Goal: Information Seeking & Learning: Learn about a topic

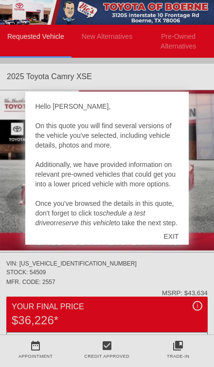
click at [155, 268] on div at bounding box center [107, 183] width 214 height 367
click at [176, 239] on div "EXIT" at bounding box center [171, 236] width 34 height 29
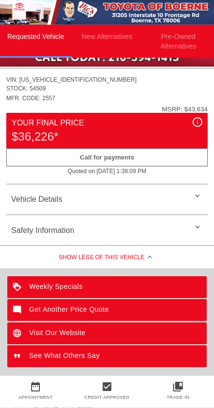
scroll to position [185, 0]
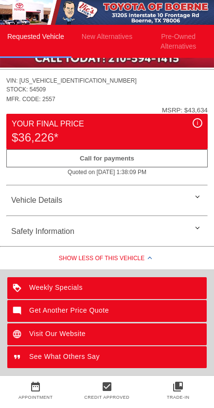
click at [188, 201] on div "Vehicle Details" at bounding box center [106, 200] width 201 height 23
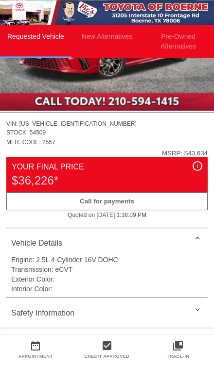
scroll to position [141, 0]
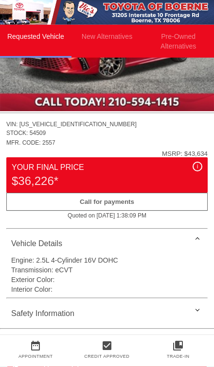
click at [195, 168] on div "i" at bounding box center [197, 167] width 10 height 10
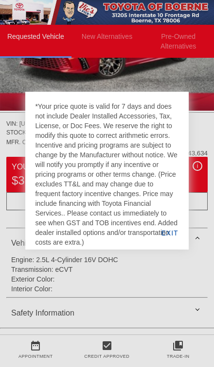
click at [172, 232] on div "EXIT" at bounding box center [169, 233] width 37 height 33
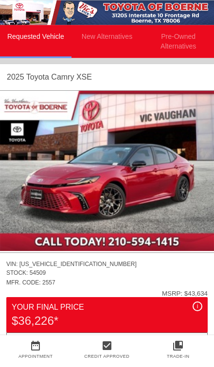
scroll to position [0, 0]
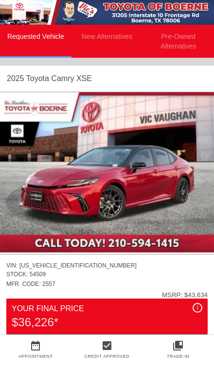
click at [152, 188] on img at bounding box center [107, 172] width 214 height 160
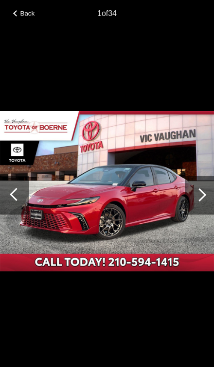
scroll to position [0, 1]
click at [198, 197] on div at bounding box center [199, 195] width 13 height 13
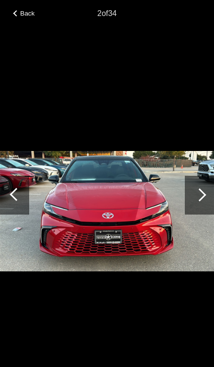
click at [199, 197] on div at bounding box center [199, 195] width 13 height 13
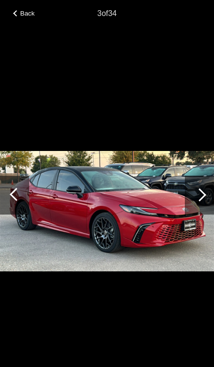
click at [199, 197] on div at bounding box center [199, 195] width 13 height 13
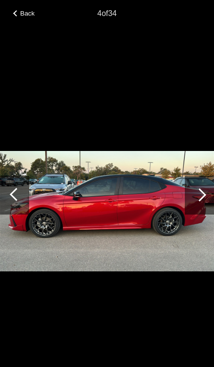
click at [204, 192] on div at bounding box center [199, 195] width 29 height 39
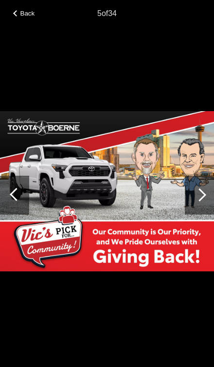
click at [203, 201] on div at bounding box center [199, 195] width 29 height 39
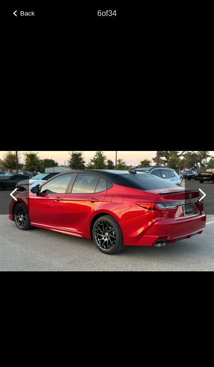
click at [15, 204] on div at bounding box center [14, 195] width 29 height 39
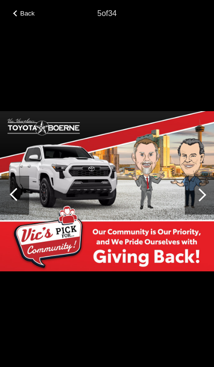
click at [203, 191] on div at bounding box center [199, 195] width 29 height 39
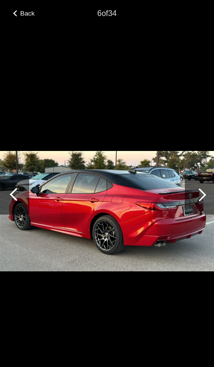
click at [200, 193] on div at bounding box center [199, 195] width 13 height 13
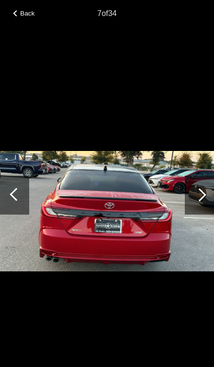
click at [203, 195] on div at bounding box center [199, 195] width 13 height 13
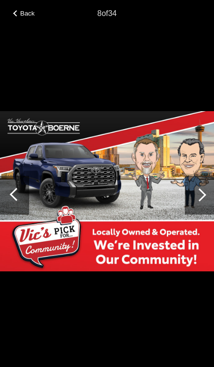
click at [199, 192] on div at bounding box center [199, 195] width 13 height 13
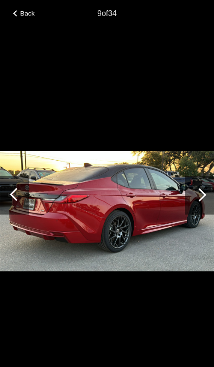
click at [205, 195] on div at bounding box center [199, 195] width 13 height 13
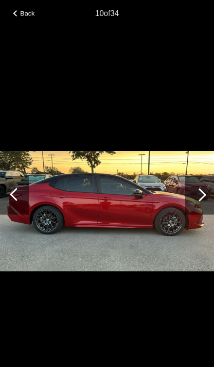
click at [199, 190] on div at bounding box center [199, 195] width 13 height 13
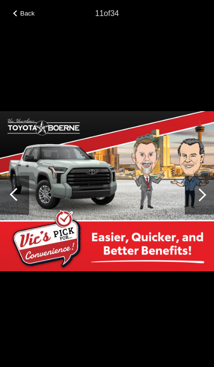
click at [204, 196] on div at bounding box center [199, 195] width 13 height 13
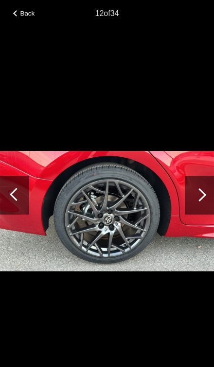
click at [203, 191] on div at bounding box center [199, 195] width 29 height 39
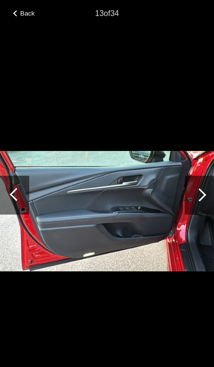
click at [200, 196] on div at bounding box center [199, 195] width 13 height 13
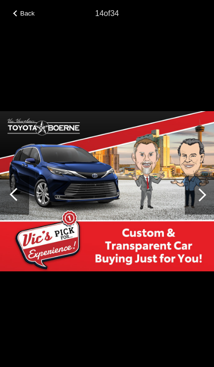
click at [198, 197] on div at bounding box center [199, 195] width 13 height 13
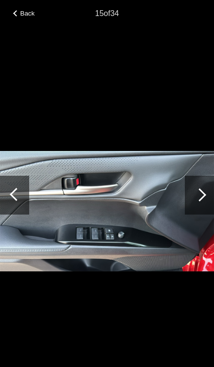
click at [202, 197] on div at bounding box center [199, 195] width 13 height 13
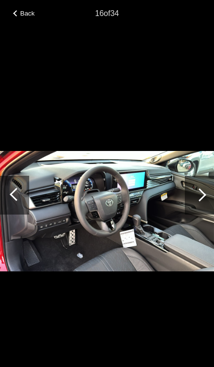
click at [203, 193] on div at bounding box center [199, 195] width 13 height 13
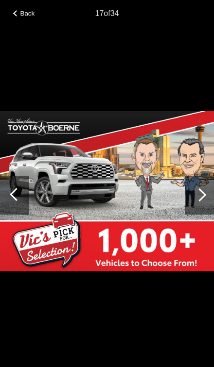
click at [205, 193] on div at bounding box center [199, 195] width 29 height 39
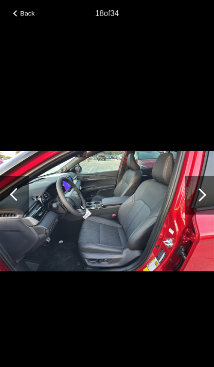
click at [202, 196] on div at bounding box center [199, 195] width 13 height 13
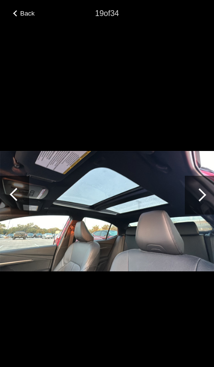
click at [207, 196] on div at bounding box center [199, 195] width 29 height 39
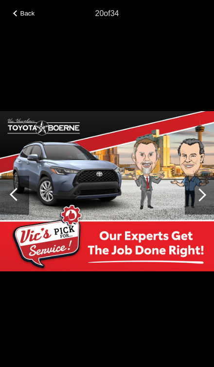
click at [206, 199] on div at bounding box center [199, 195] width 29 height 39
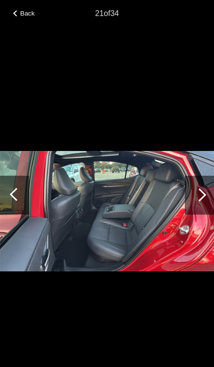
click at [204, 201] on div at bounding box center [199, 195] width 29 height 39
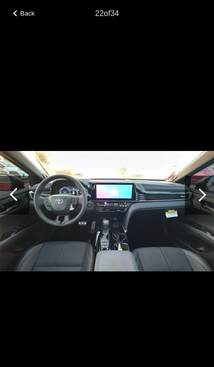
click at [11, 200] on div at bounding box center [14, 195] width 29 height 39
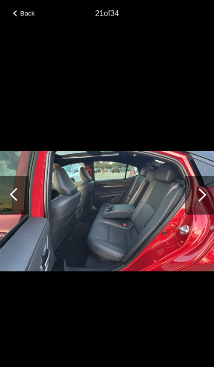
click at [206, 196] on div at bounding box center [199, 195] width 29 height 39
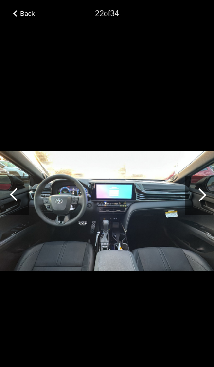
click at [206, 198] on div at bounding box center [199, 195] width 29 height 39
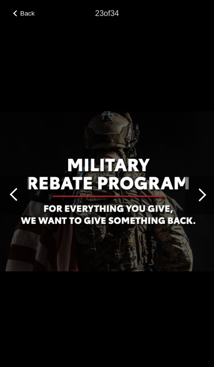
click at [205, 194] on div at bounding box center [199, 195] width 29 height 39
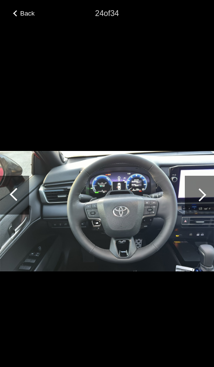
click at [13, 202] on div at bounding box center [14, 195] width 29 height 39
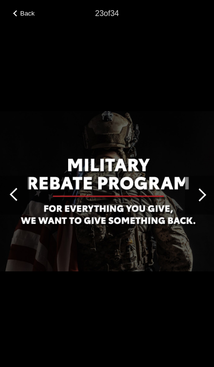
click at [208, 199] on div at bounding box center [199, 195] width 29 height 39
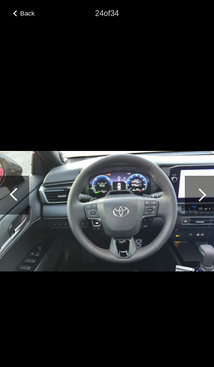
click at [204, 197] on div at bounding box center [199, 195] width 13 height 13
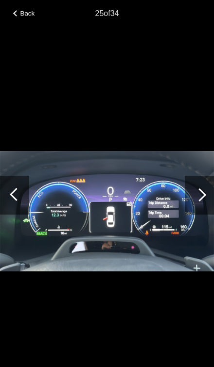
click at [202, 199] on div at bounding box center [199, 195] width 13 height 13
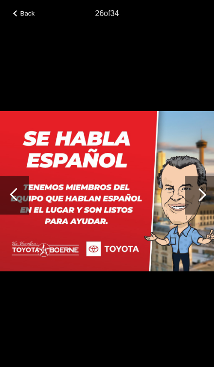
click at [195, 195] on div at bounding box center [199, 195] width 13 height 13
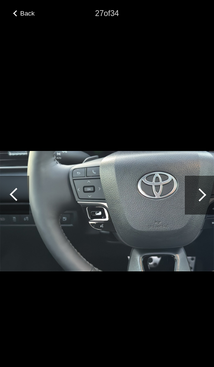
click at [195, 197] on div at bounding box center [199, 195] width 13 height 13
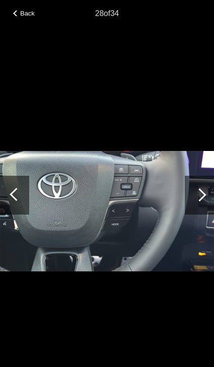
click at [198, 197] on div at bounding box center [199, 195] width 13 height 13
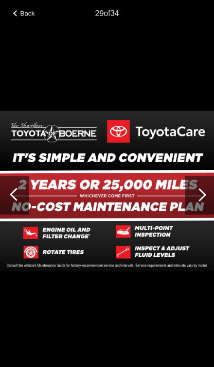
click at [197, 198] on div at bounding box center [199, 195] width 13 height 13
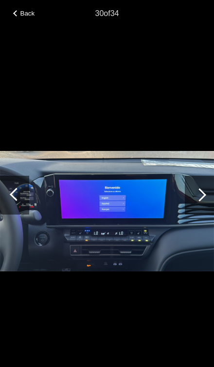
click at [193, 201] on div at bounding box center [199, 195] width 29 height 39
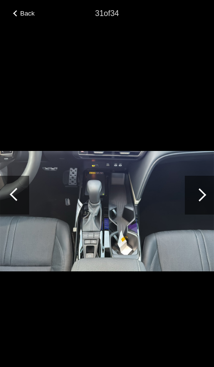
click at [14, 195] on div at bounding box center [16, 194] width 13 height 13
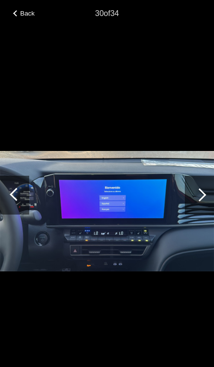
click at [195, 200] on div at bounding box center [199, 195] width 29 height 39
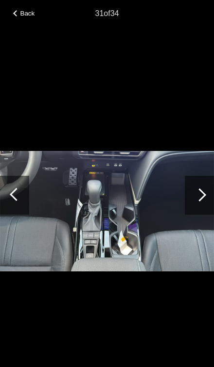
click at [197, 198] on div at bounding box center [199, 195] width 13 height 13
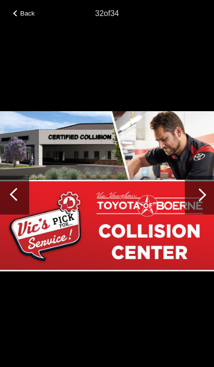
click at [11, 193] on div at bounding box center [14, 195] width 29 height 39
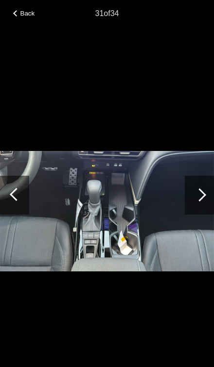
click at [201, 202] on div at bounding box center [199, 195] width 29 height 39
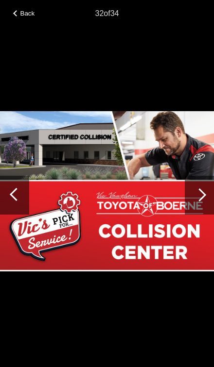
click at [9, 199] on div at bounding box center [14, 195] width 29 height 39
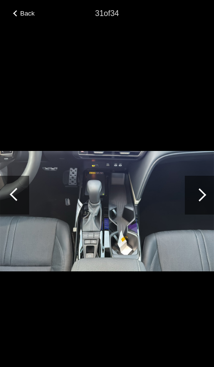
click at [202, 197] on div at bounding box center [199, 195] width 13 height 13
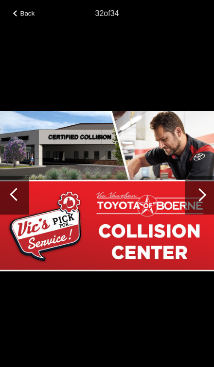
click at [202, 199] on div at bounding box center [199, 195] width 29 height 39
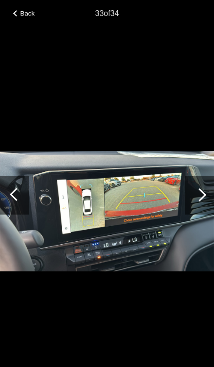
click at [203, 198] on div at bounding box center [199, 195] width 13 height 13
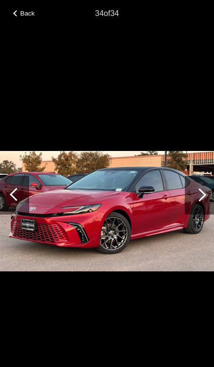
click at [134, 211] on img at bounding box center [107, 211] width 214 height 120
click at [129, 209] on img at bounding box center [107, 211] width 214 height 120
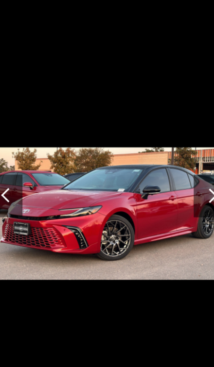
scroll to position [0, 0]
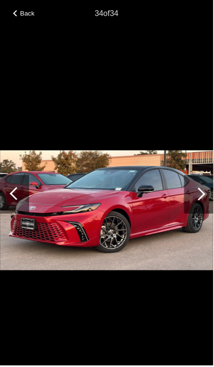
click at [28, 13] on span "Back" at bounding box center [27, 13] width 15 height 7
